Goal: Complete application form

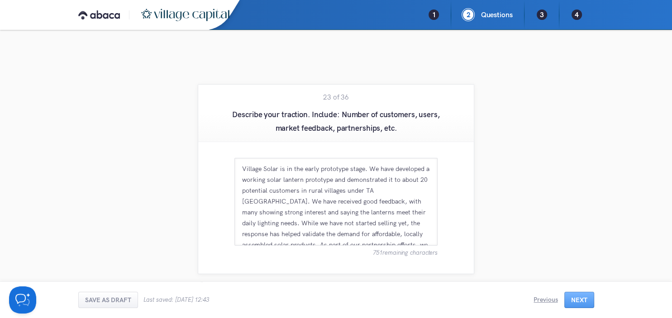
scroll to position [38, 0]
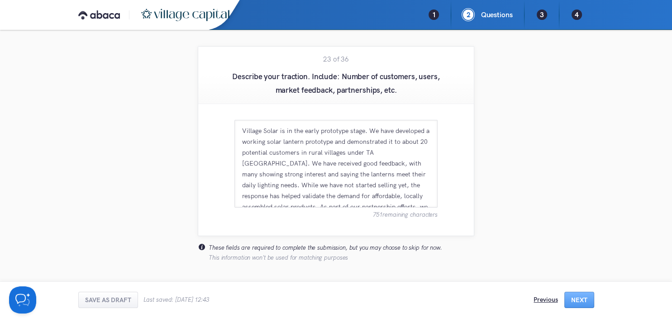
click at [544, 299] on div "Previous" at bounding box center [546, 299] width 24 height 9
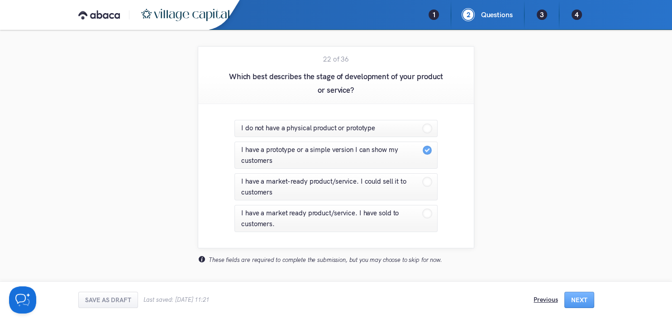
click at [544, 299] on div "Previous" at bounding box center [546, 299] width 24 height 9
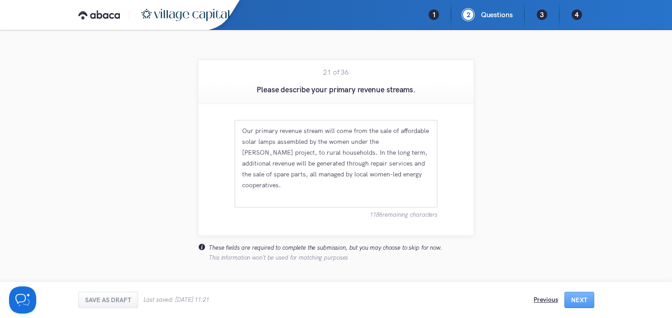
scroll to position [25, 0]
click at [544, 299] on div "Previous" at bounding box center [546, 299] width 24 height 9
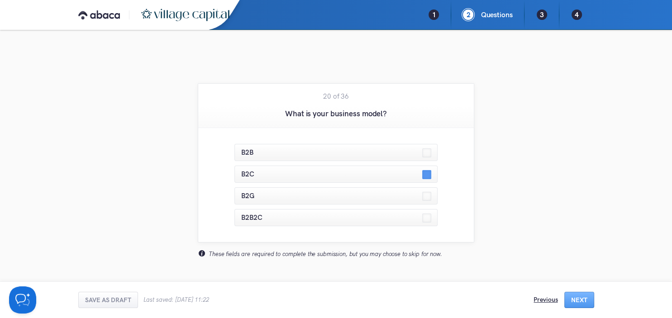
scroll to position [0, 0]
click at [544, 299] on div "Previous Next" at bounding box center [564, 300] width 60 height 16
click at [544, 299] on div "Previous" at bounding box center [546, 299] width 24 height 9
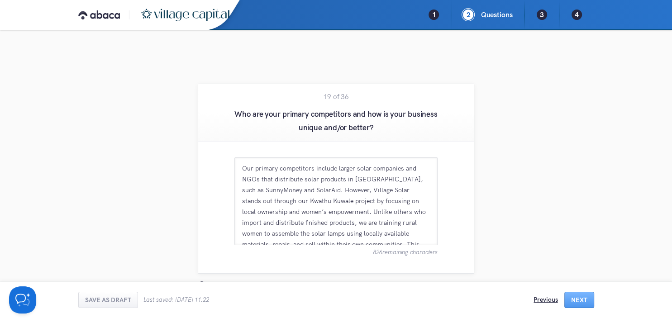
click at [544, 299] on div "Previous" at bounding box center [546, 299] width 24 height 9
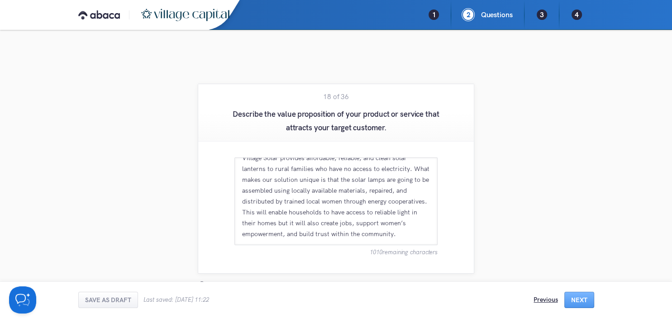
click at [541, 298] on div "Previous" at bounding box center [546, 299] width 24 height 9
type textarea "People living in the rural areas that have no access to electricity."
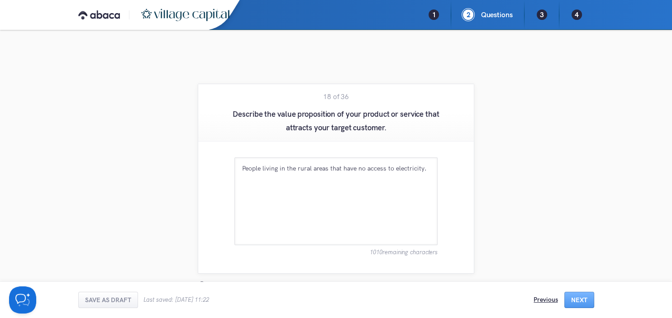
scroll to position [0, 0]
click at [541, 298] on div "Previous" at bounding box center [546, 299] width 24 height 9
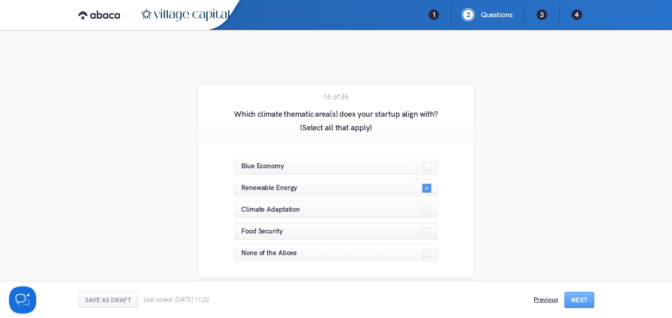
click at [541, 298] on div "Previous" at bounding box center [546, 299] width 24 height 9
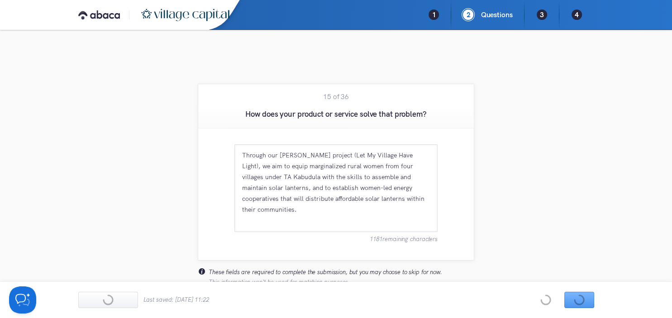
click at [541, 298] on div "Previous Next" at bounding box center [564, 300] width 60 height 16
click at [541, 298] on div "Previous" at bounding box center [546, 299] width 24 height 9
type textarea "Village Solar is trying to solve the problem of energy poverty in [GEOGRAPHIC_D…"
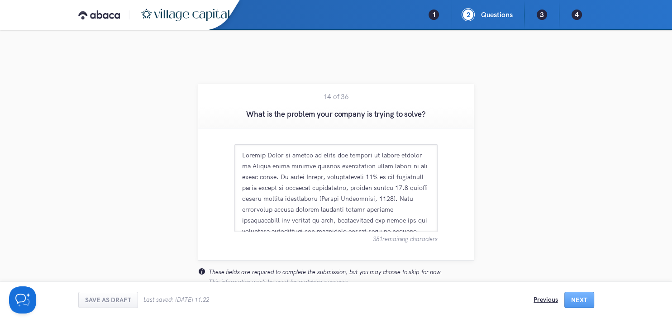
click at [541, 298] on div "Previous Next" at bounding box center [564, 300] width 60 height 16
click at [541, 298] on div "Previous" at bounding box center [546, 299] width 24 height 9
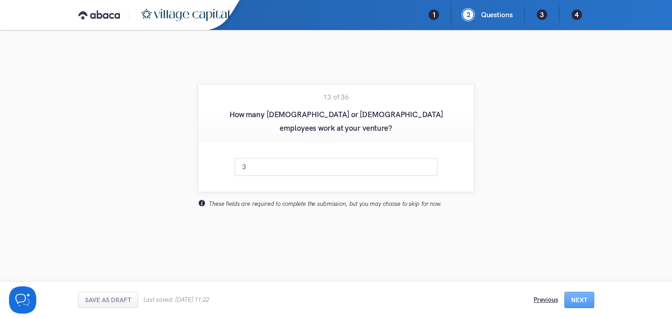
click at [541, 298] on div "Previous" at bounding box center [546, 299] width 24 height 9
type input "2"
click at [541, 298] on div "Previous" at bounding box center [546, 299] width 24 height 9
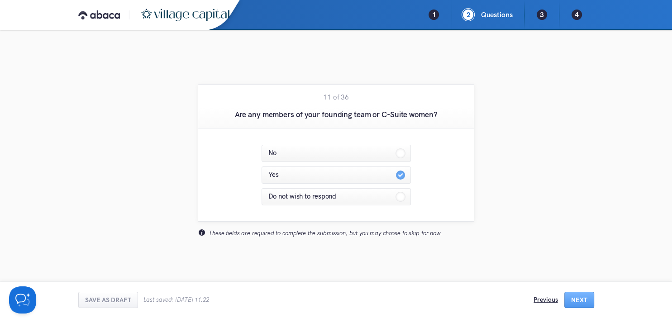
click at [541, 298] on div "Previous" at bounding box center [546, 299] width 24 height 9
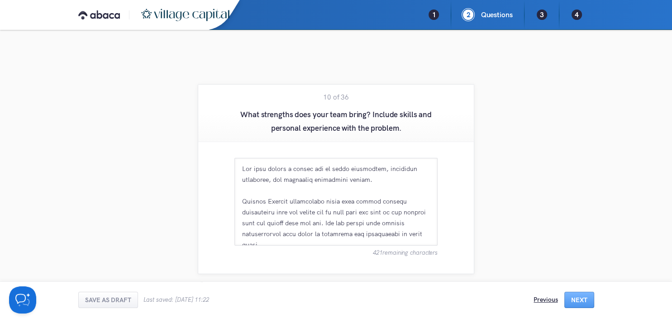
click at [541, 298] on div "Previous" at bounding box center [546, 299] width 24 height 9
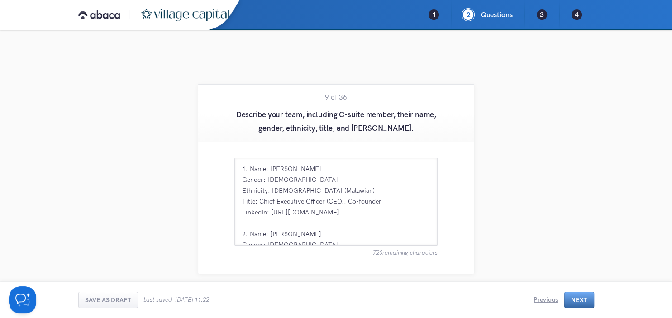
click at [576, 294] on button "Next" at bounding box center [580, 300] width 30 height 16
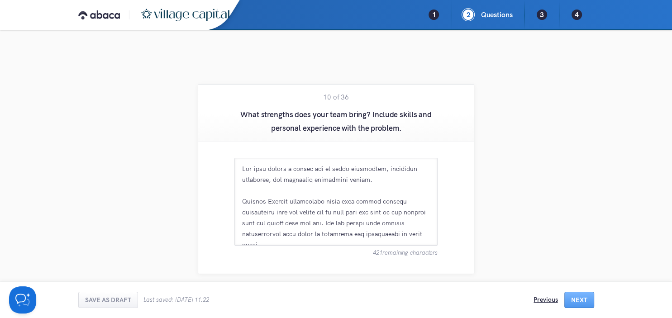
click at [552, 298] on div "Previous" at bounding box center [546, 299] width 24 height 9
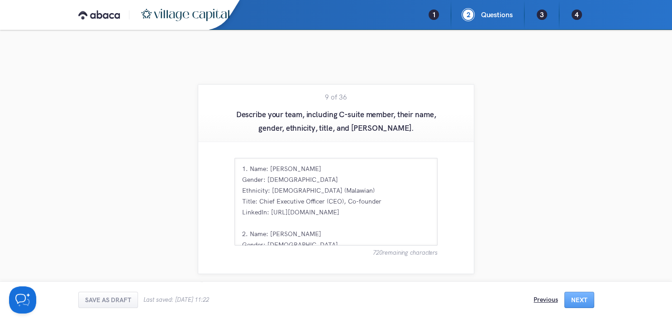
click at [552, 298] on div "Previous" at bounding box center [546, 299] width 24 height 9
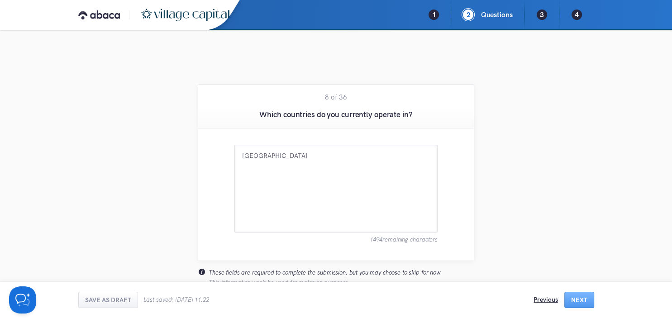
click at [552, 298] on div "Previous" at bounding box center [546, 299] width 24 height 9
type textarea "Village Solar is legally incorporated in [GEOGRAPHIC_DATA]"
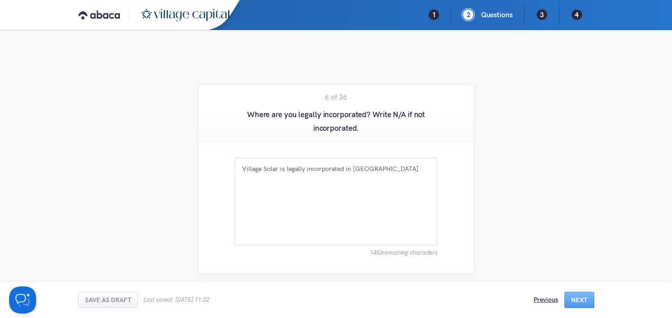
click at [552, 298] on div "Previous" at bounding box center [546, 299] width 24 height 9
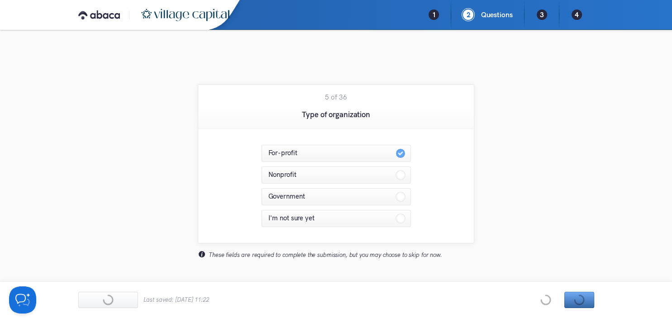
click at [578, 297] on div "Previous Next" at bounding box center [564, 300] width 60 height 16
click at [578, 297] on button "Next" at bounding box center [580, 300] width 30 height 16
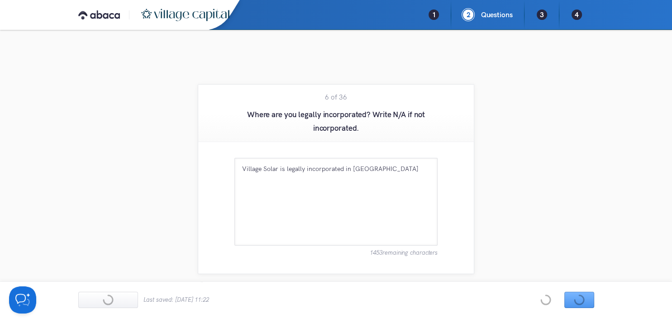
click at [552, 297] on div "Previous Next" at bounding box center [564, 300] width 60 height 16
click at [552, 297] on div "Previous" at bounding box center [546, 299] width 24 height 9
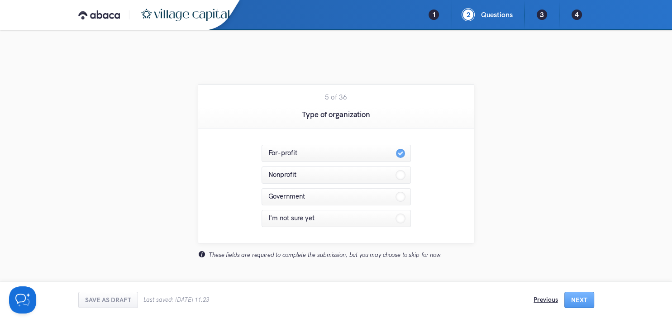
click at [552, 297] on div "Previous" at bounding box center [546, 299] width 24 height 9
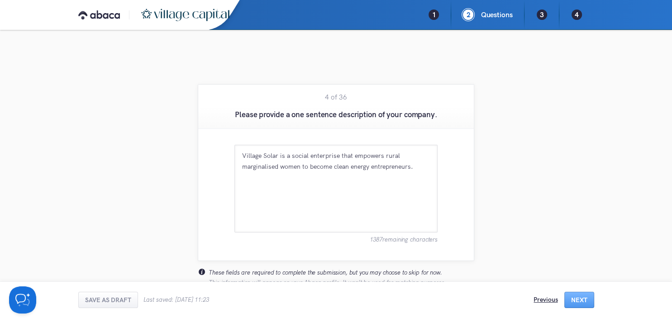
click at [552, 297] on div "Previous" at bounding box center [546, 299] width 24 height 9
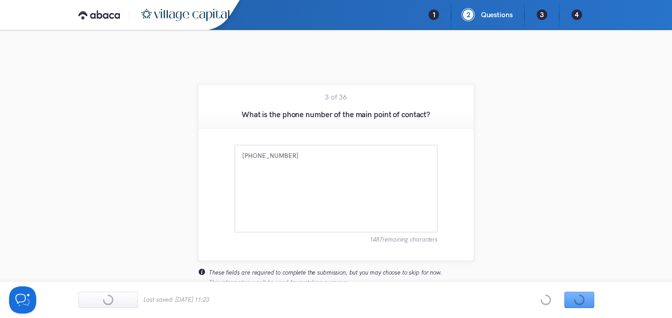
click at [552, 297] on div "Previous Next" at bounding box center [564, 300] width 60 height 16
click at [552, 297] on div "Previous" at bounding box center [546, 299] width 24 height 9
click at [579, 296] on button "Next" at bounding box center [580, 300] width 30 height 16
click at [579, 296] on div "Previous Next" at bounding box center [564, 300] width 60 height 16
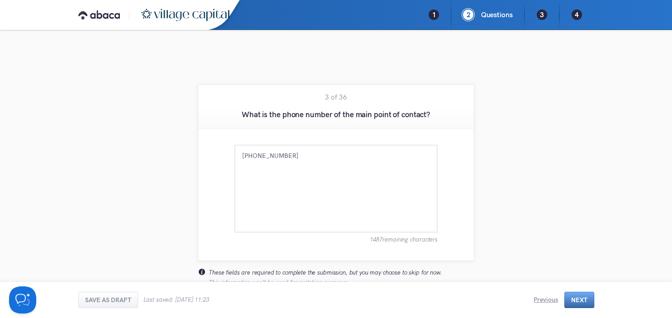
click at [579, 296] on button "Next" at bounding box center [580, 300] width 30 height 16
type textarea "Village Solar is a social enterprise that empowers rural marginalised women to …"
click at [579, 296] on button "Next" at bounding box center [580, 300] width 30 height 16
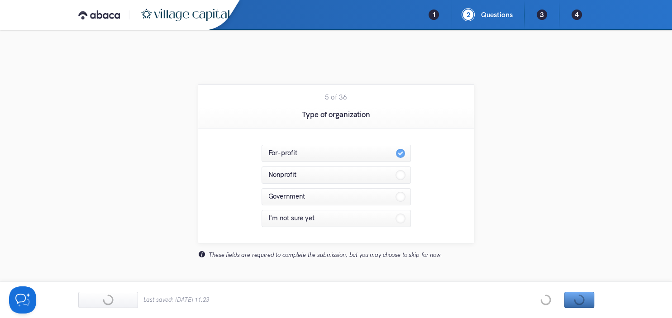
click at [579, 296] on div "Previous Next" at bounding box center [564, 300] width 60 height 16
click at [579, 296] on button "Next" at bounding box center [580, 300] width 30 height 16
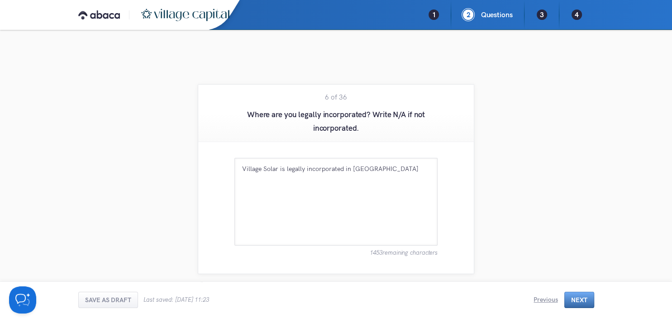
click at [579, 296] on button "Next" at bounding box center [580, 300] width 30 height 16
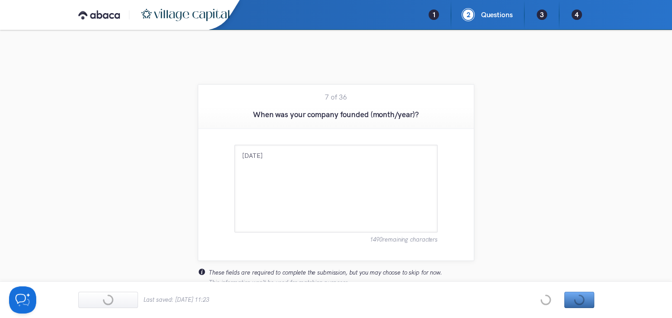
click at [579, 296] on div "Previous Next" at bounding box center [564, 300] width 60 height 16
click at [579, 296] on button "Next" at bounding box center [580, 300] width 30 height 16
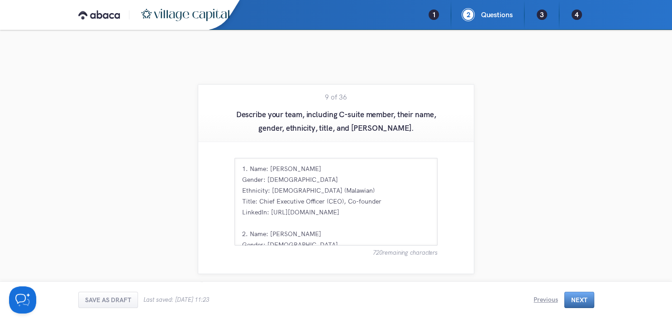
click at [579, 296] on button "Next" at bounding box center [580, 300] width 30 height 16
type textarea "Our team brings a strong mix of lived experience, technical knowledge, and comm…"
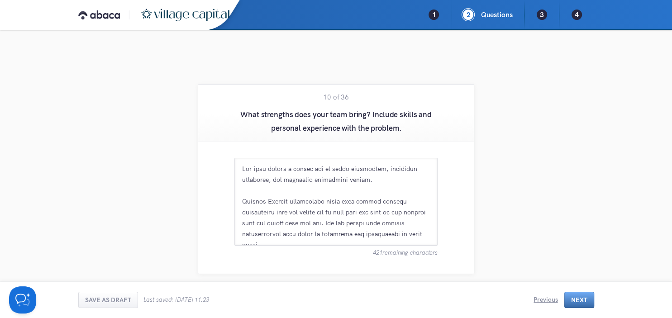
click at [579, 296] on button "Next" at bounding box center [580, 300] width 30 height 16
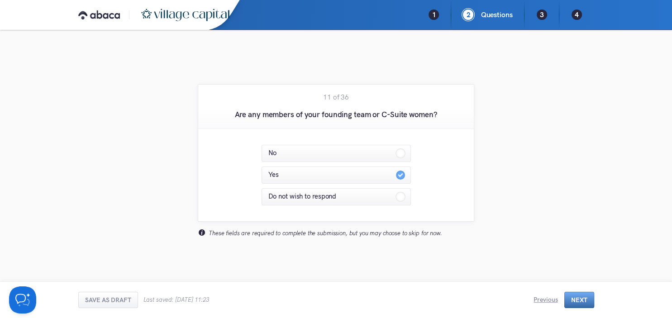
click at [579, 296] on button "Next" at bounding box center [580, 300] width 30 height 16
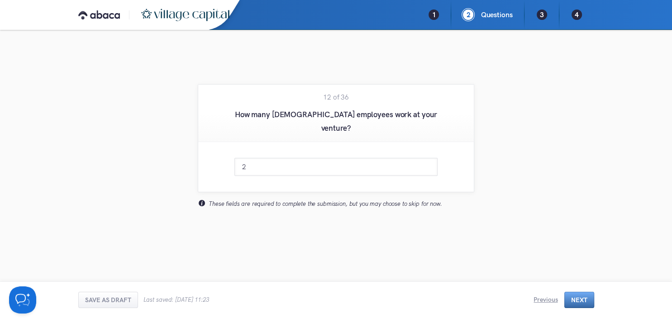
click at [579, 296] on div "Previous Next" at bounding box center [564, 300] width 60 height 16
click at [579, 296] on button "Next" at bounding box center [580, 300] width 30 height 16
type input "3"
click at [588, 296] on div "Previous Next" at bounding box center [564, 300] width 60 height 16
click at [588, 296] on button "Next" at bounding box center [580, 300] width 30 height 16
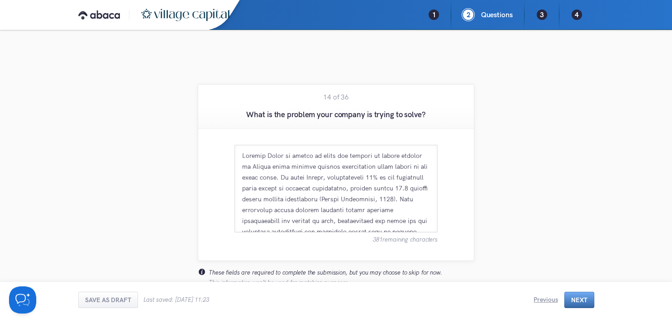
click at [588, 296] on button "Next" at bounding box center [580, 300] width 30 height 16
type textarea "Through our [PERSON_NAME] project (Let My Village Have Light), we aim to equip …"
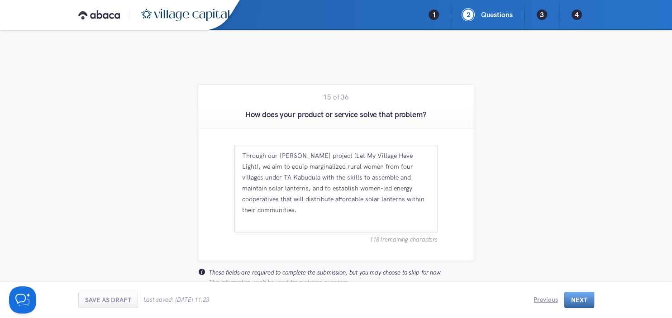
click at [588, 296] on div "Previous Next" at bounding box center [564, 300] width 60 height 16
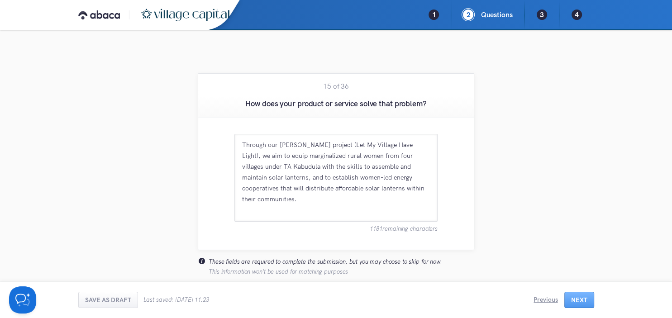
scroll to position [14, 0]
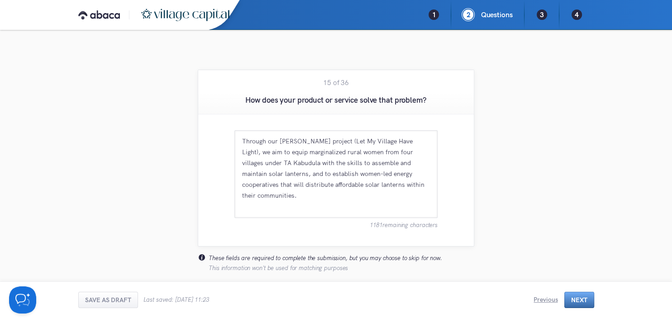
click at [580, 294] on button "Next" at bounding box center [580, 300] width 30 height 16
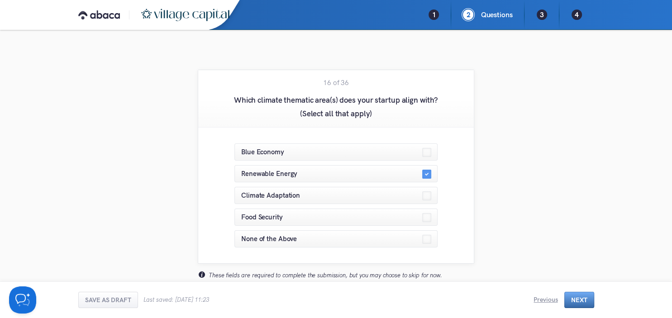
click at [580, 294] on div "Previous Next" at bounding box center [564, 300] width 60 height 16
click at [580, 297] on button "Next" at bounding box center [580, 300] width 30 height 16
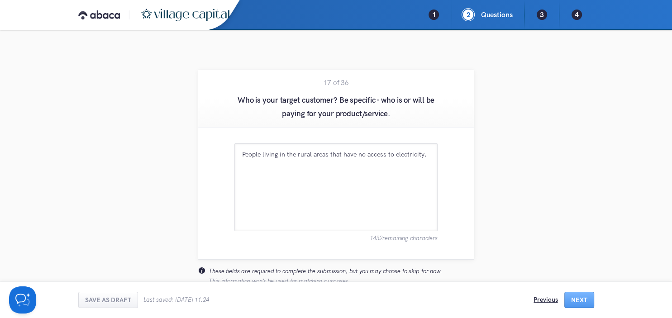
click at [552, 302] on div "Previous" at bounding box center [546, 299] width 24 height 9
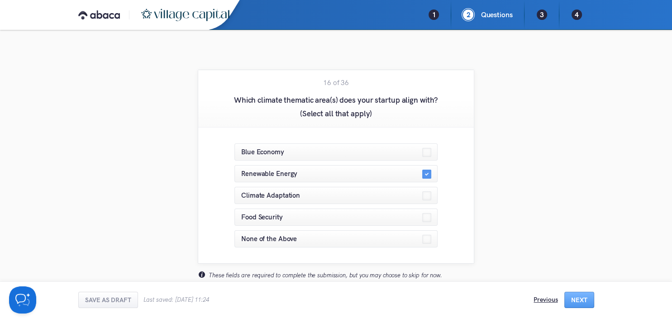
click at [552, 302] on div "Previous" at bounding box center [546, 299] width 24 height 9
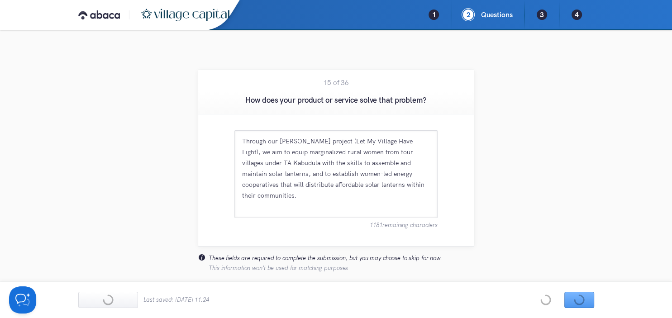
click at [586, 300] on div "Previous Next" at bounding box center [564, 300] width 60 height 16
click at [586, 300] on button "Next" at bounding box center [580, 300] width 30 height 16
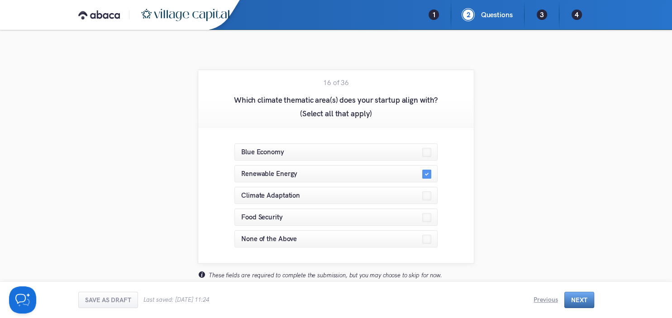
click at [586, 300] on button "Next" at bounding box center [580, 300] width 30 height 16
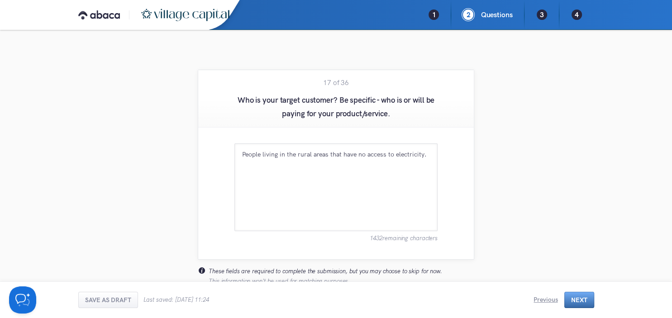
click at [586, 300] on button "Next" at bounding box center [580, 300] width 30 height 16
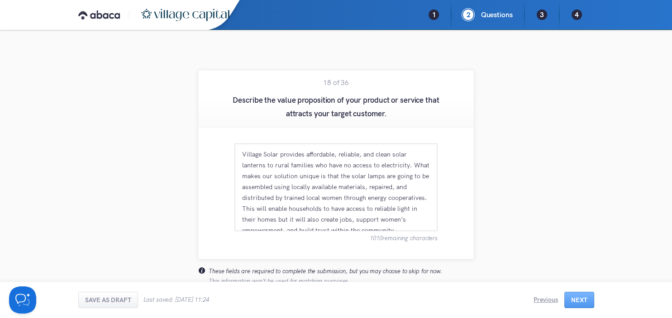
scroll to position [10, 0]
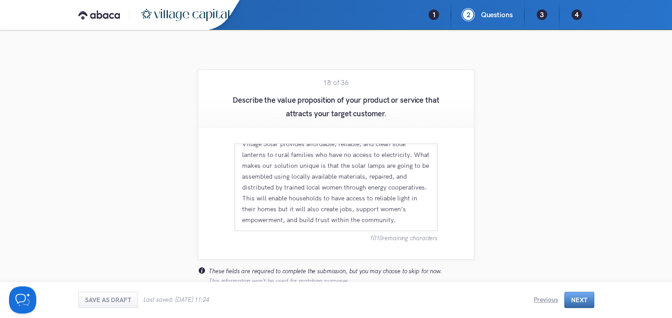
click at [580, 305] on button "Next" at bounding box center [580, 300] width 30 height 16
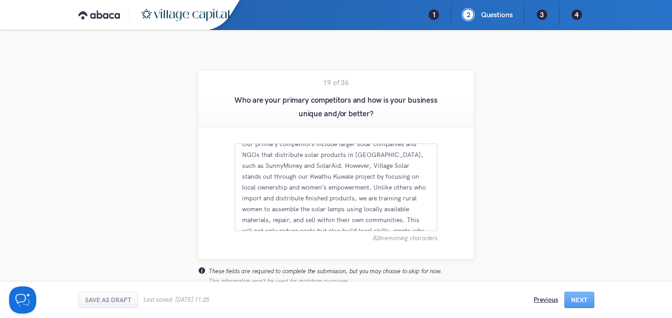
click at [550, 301] on div "Previous" at bounding box center [546, 299] width 24 height 9
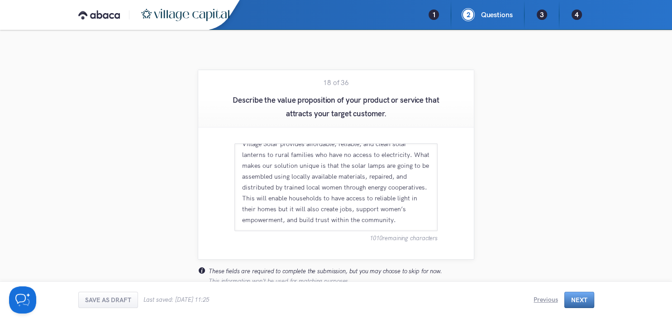
click at [590, 296] on button "Next" at bounding box center [580, 300] width 30 height 16
type textarea "Our primary competitors include larger solar companies and NGOs that distribute…"
click at [590, 296] on button "Next" at bounding box center [580, 300] width 30 height 16
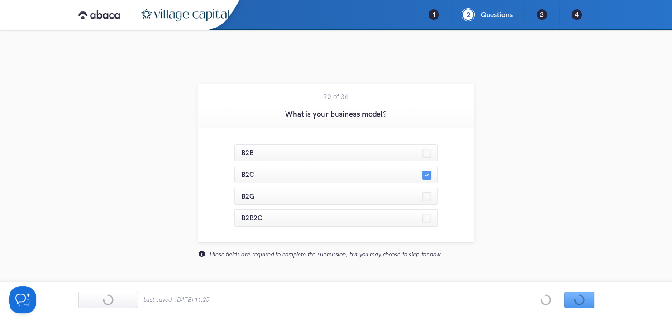
click at [553, 297] on div "Previous Next" at bounding box center [564, 300] width 60 height 16
click at [553, 297] on div "Previous" at bounding box center [546, 299] width 24 height 9
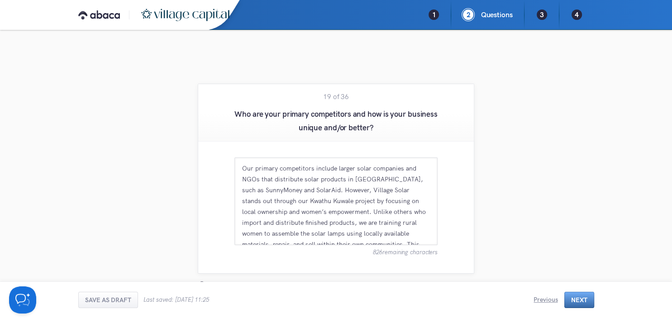
click at [579, 303] on button "Next" at bounding box center [580, 300] width 30 height 16
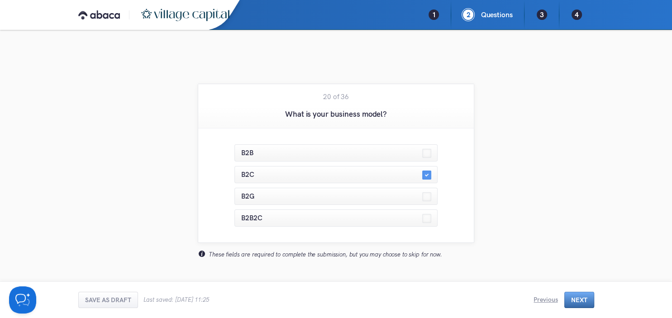
click at [579, 303] on div "Previous Next" at bounding box center [564, 300] width 60 height 16
click at [579, 303] on button "Next" at bounding box center [580, 300] width 30 height 16
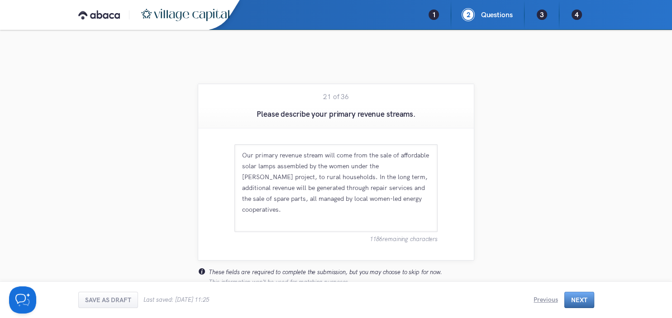
click at [579, 303] on button "Next" at bounding box center [580, 300] width 30 height 16
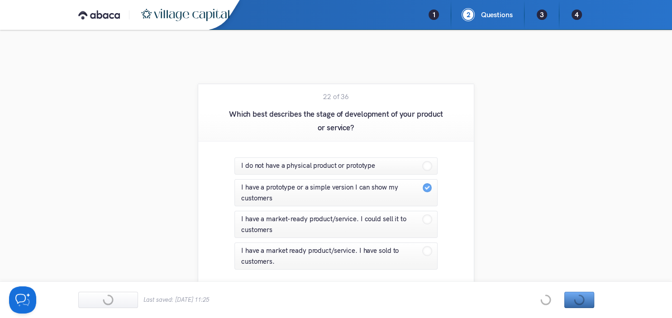
click at [579, 303] on div "Previous Next" at bounding box center [564, 300] width 60 height 16
click at [579, 303] on button "Next" at bounding box center [580, 300] width 30 height 16
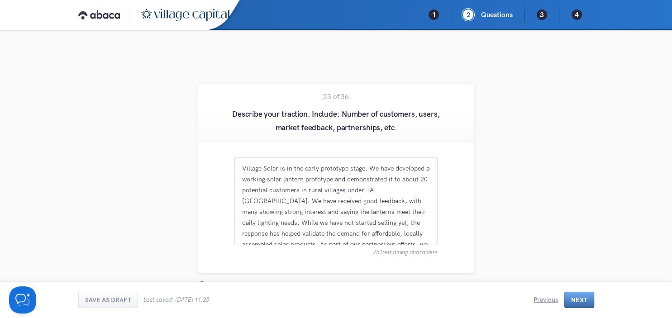
click at [579, 303] on button "Next" at bounding box center [580, 300] width 30 height 16
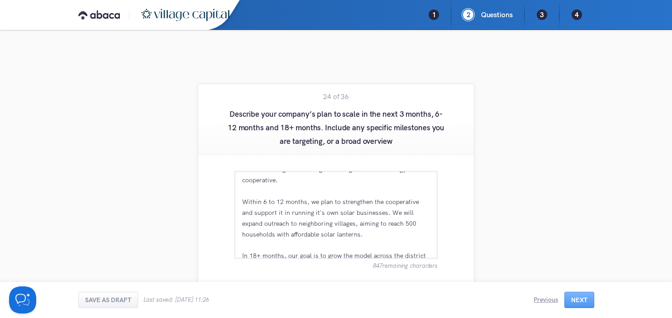
scroll to position [39, 0]
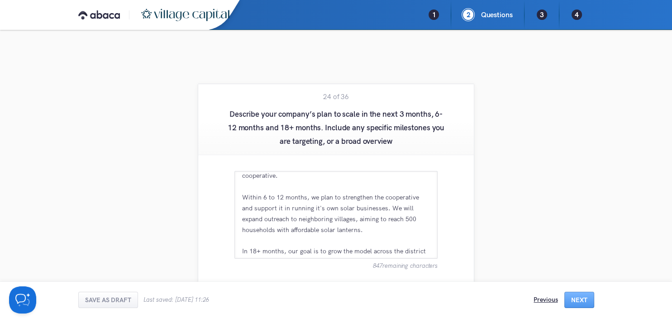
click at [538, 297] on div "Previous" at bounding box center [546, 299] width 24 height 9
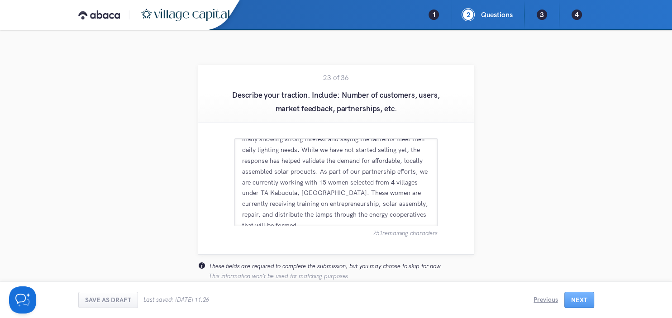
scroll to position [20, 0]
click at [571, 299] on button "Next" at bounding box center [580, 300] width 30 height 16
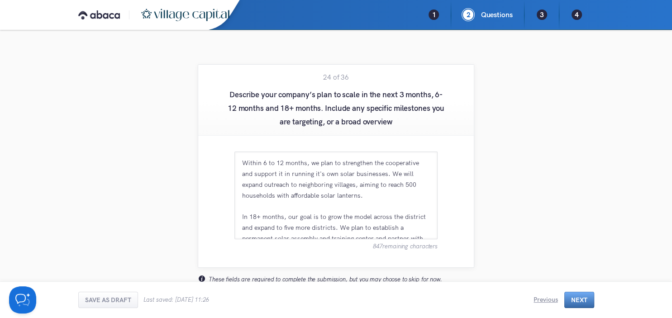
click at [571, 299] on button "Next" at bounding box center [580, 300] width 30 height 16
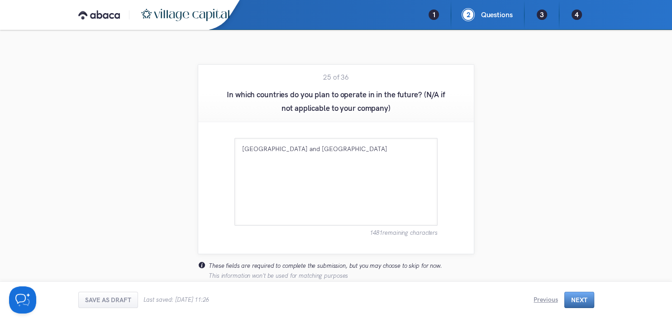
scroll to position [0, 0]
click at [571, 299] on button "Next" at bounding box center [580, 300] width 30 height 16
type textarea "a) Reduction in carbon emissions/carbon footprint - We track how many household…"
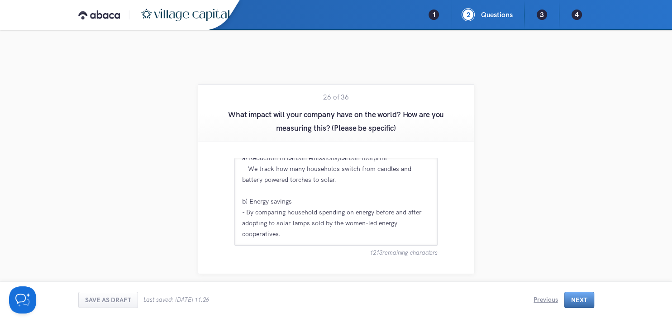
click at [577, 299] on button "Next" at bounding box center [580, 300] width 30 height 16
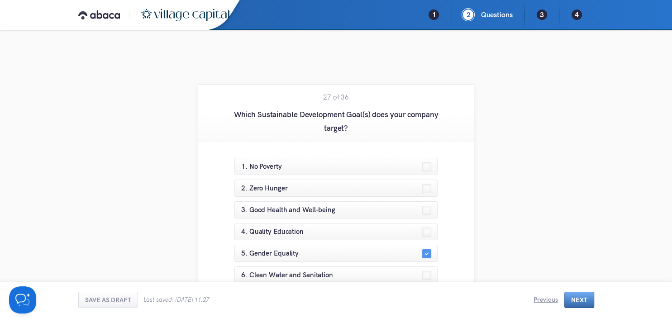
click at [577, 299] on button "Next" at bounding box center [580, 300] width 30 height 16
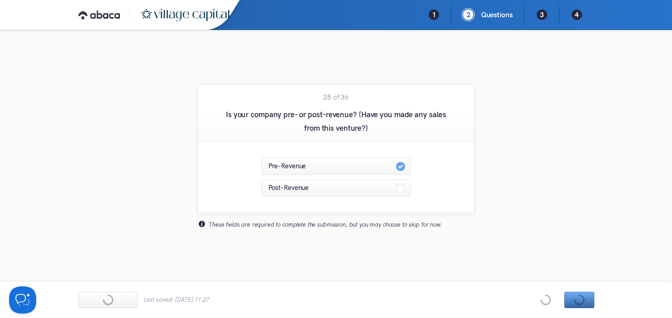
click at [577, 299] on div "Previous Next" at bounding box center [564, 300] width 60 height 16
click at [577, 299] on button "Next" at bounding box center [580, 300] width 30 height 16
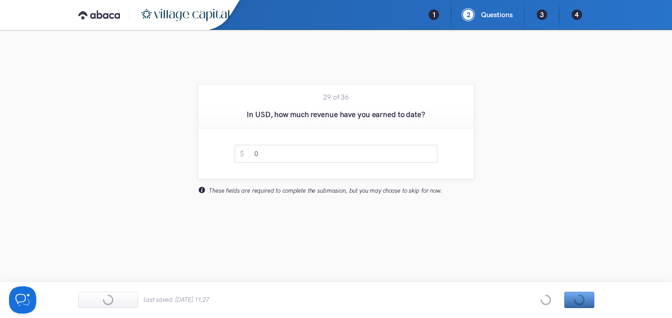
click at [577, 299] on div "Previous Next" at bounding box center [564, 300] width 60 height 16
click at [577, 299] on button "Next" at bounding box center [580, 300] width 30 height 16
type input "204,000"
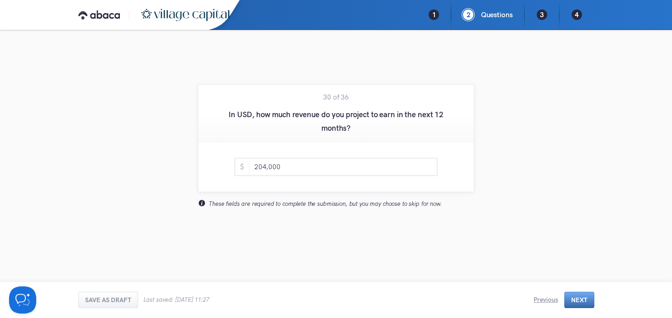
click at [577, 299] on div "Previous Next" at bounding box center [564, 300] width 60 height 16
